Goal: Task Accomplishment & Management: Complete application form

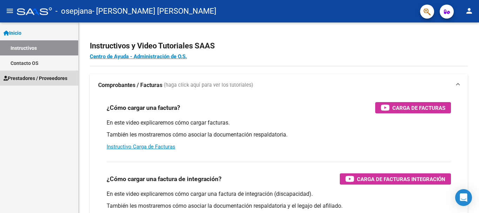
click at [55, 77] on span "Prestadores / Proveedores" at bounding box center [36, 78] width 64 height 8
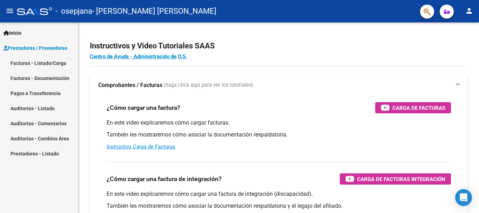
click at [54, 60] on link "Facturas - Listado/Carga" at bounding box center [39, 62] width 78 height 15
click at [473, 90] on div at bounding box center [478, 81] width 2 height 118
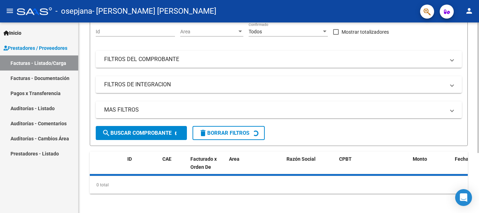
scroll to position [88, 0]
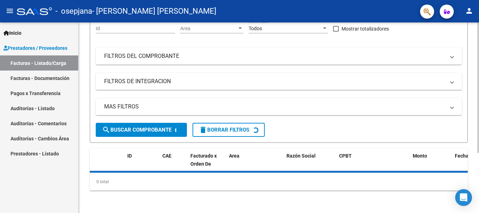
click at [473, 127] on div at bounding box center [478, 147] width 2 height 130
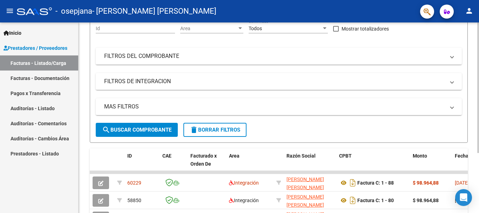
click at [473, 130] on div at bounding box center [478, 107] width 2 height 130
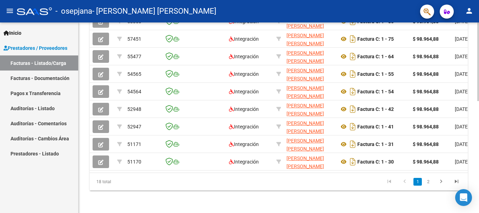
scroll to position [272, 0]
click at [473, 147] on div at bounding box center [478, 173] width 2 height 78
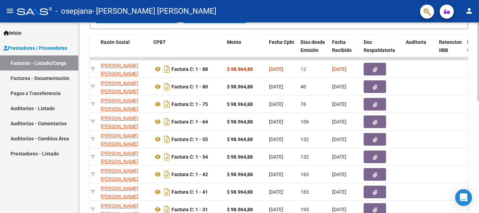
scroll to position [190, 0]
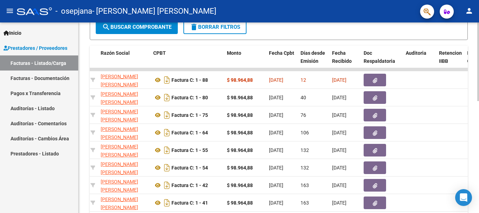
click at [473, 130] on div at bounding box center [478, 141] width 2 height 78
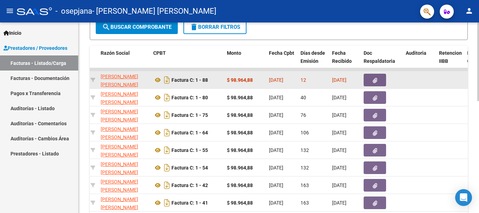
click at [371, 80] on button "button" at bounding box center [374, 80] width 22 height 13
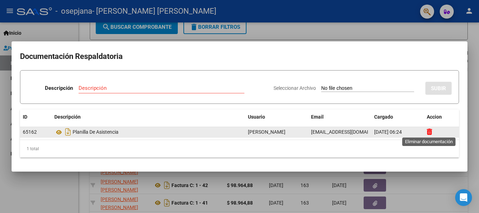
click at [427, 129] on icon at bounding box center [428, 131] width 5 height 7
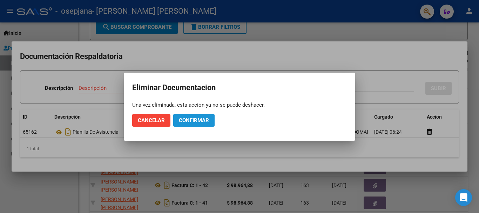
click at [205, 118] on span "Confirmar" at bounding box center [194, 120] width 30 height 6
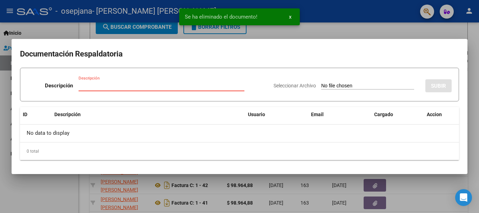
click at [160, 85] on input "Descripción" at bounding box center [161, 85] width 166 height 6
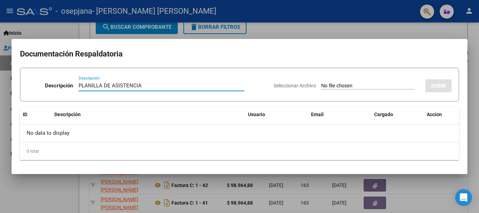
type input "PLANILLA DE ASISTENCIA"
click at [321, 86] on input "Seleccionar Archivo" at bounding box center [367, 86] width 93 height 7
click at [287, 29] on div at bounding box center [239, 106] width 479 height 213
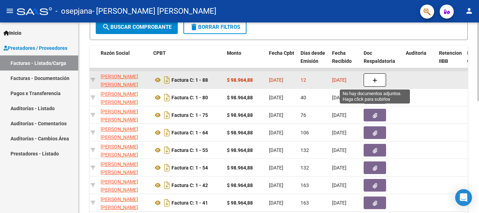
click at [374, 78] on icon "button" at bounding box center [374, 80] width 5 height 5
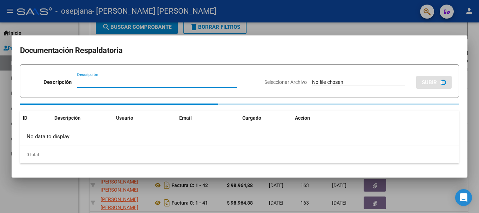
click at [188, 82] on input "Descripción" at bounding box center [156, 82] width 159 height 6
type input "PLANILLA DE ASISTENCIA"
click at [312, 84] on input "Seleccionar Archivo" at bounding box center [358, 82] width 93 height 7
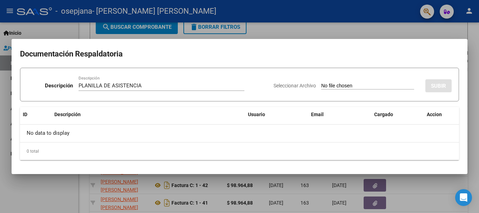
type input "C:\fakepath\[PERSON_NAME] 2025 08 PLANILLA [PERSON_NAME] [PERSON_NAME].pdf"
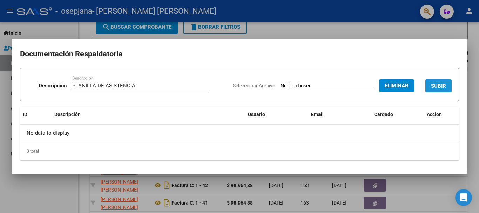
click at [439, 84] on span "SUBIR" at bounding box center [438, 86] width 15 height 6
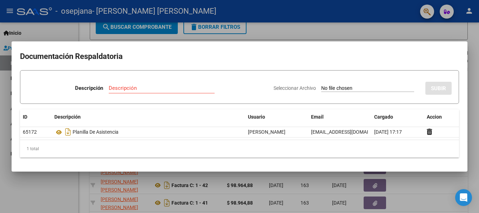
click at [443, 187] on div at bounding box center [239, 106] width 479 height 213
